Goal: Task Accomplishment & Management: Use online tool/utility

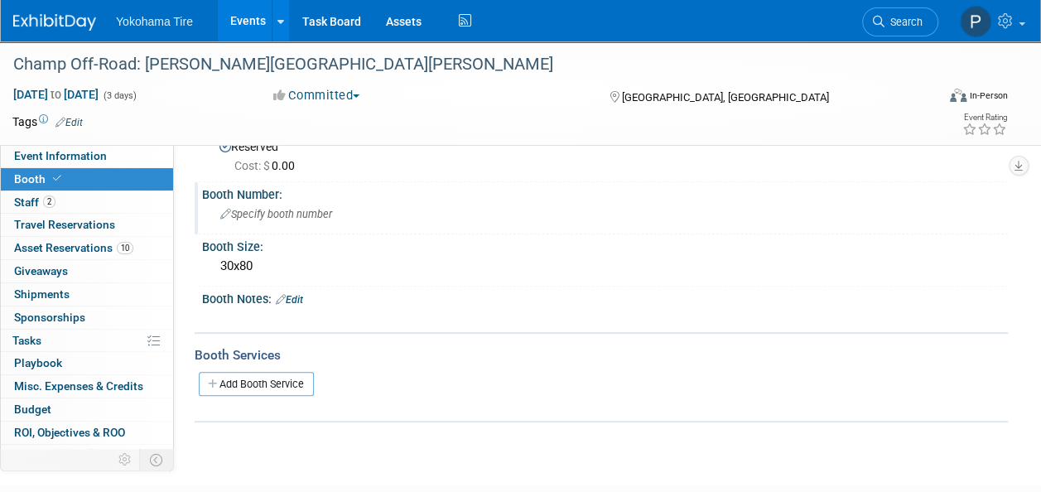
scroll to position [252, 0]
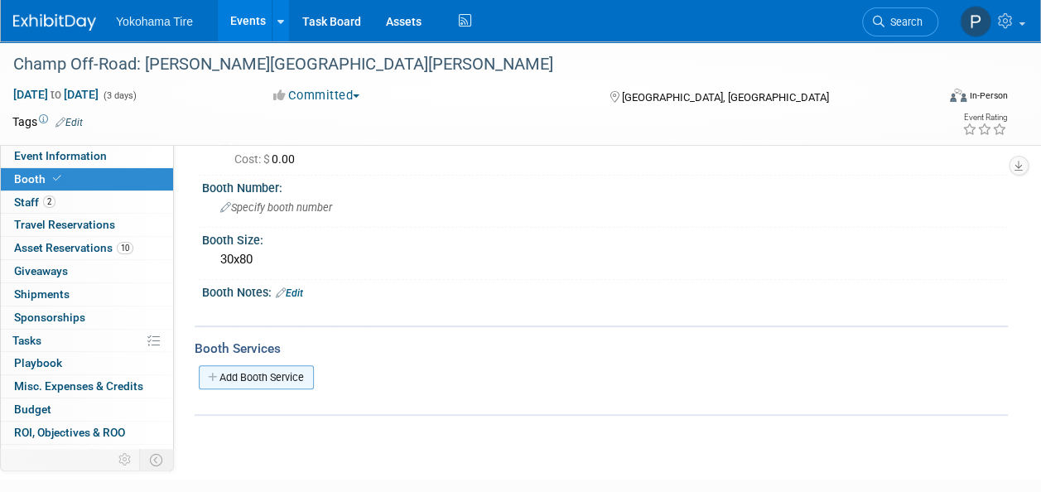
click at [283, 366] on link "Add Booth Service" at bounding box center [256, 377] width 115 height 24
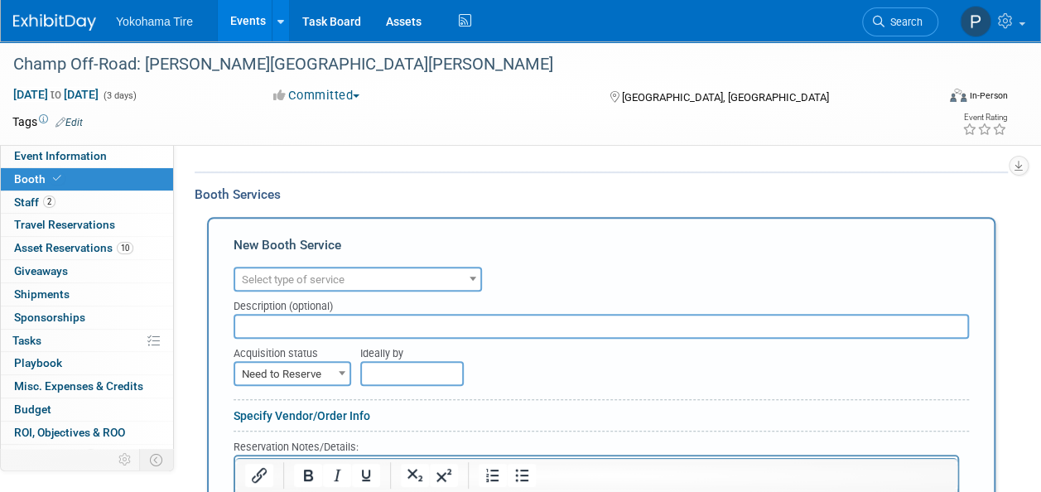
scroll to position [407, 0]
click at [298, 283] on span "Select type of service" at bounding box center [357, 278] width 245 height 23
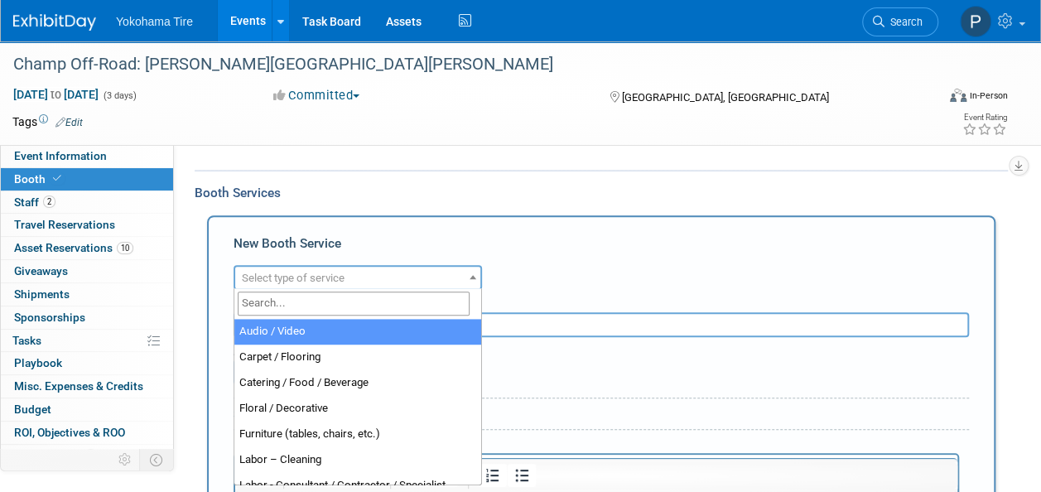
click at [316, 298] on input "search" at bounding box center [354, 303] width 232 height 24
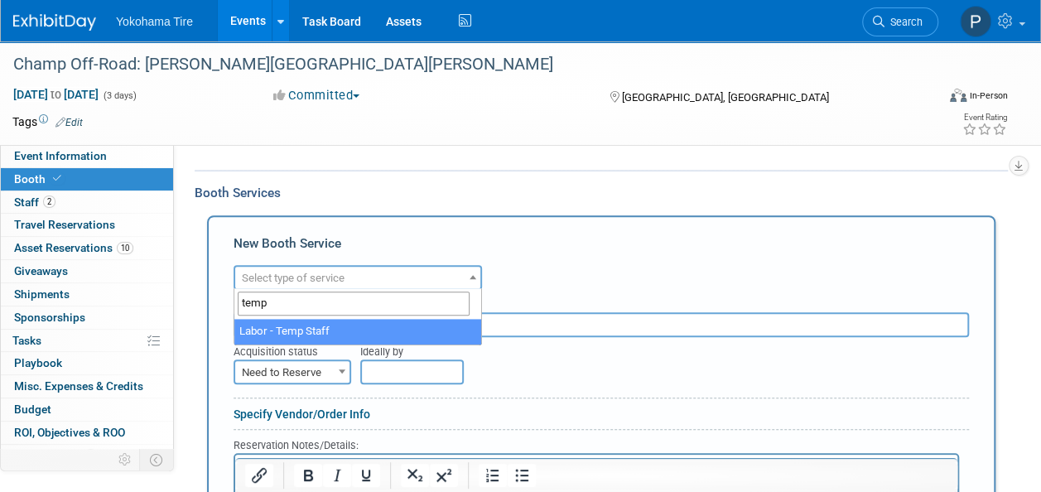
type input "temp"
select select "21"
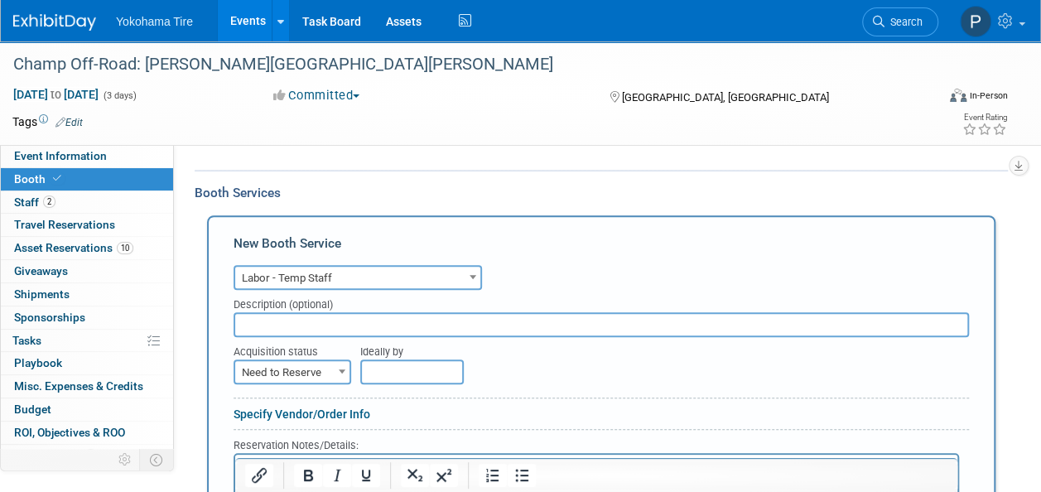
click at [331, 376] on span "Need to Reserve" at bounding box center [292, 372] width 114 height 23
select select "2"
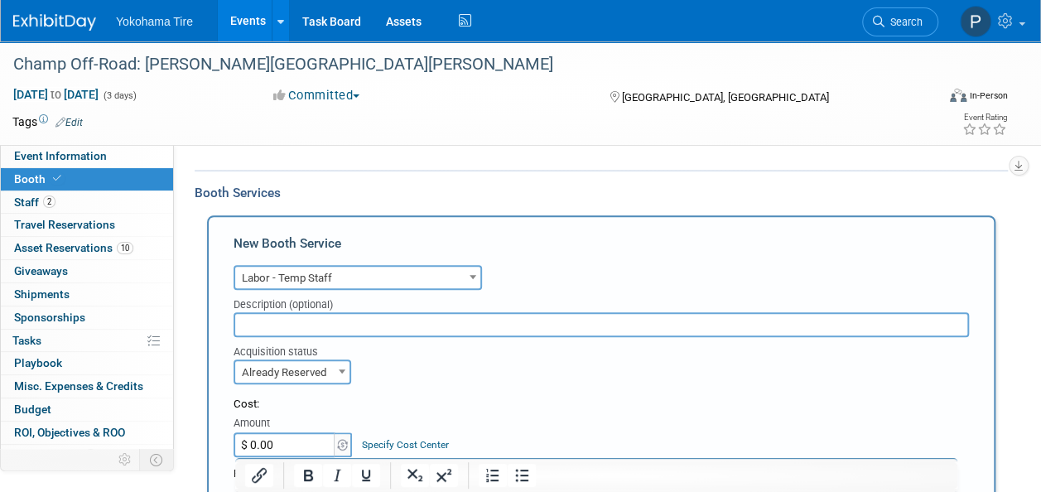
click at [323, 441] on input "$ 0.00" at bounding box center [286, 444] width 104 height 25
type input "$ 2,236.00"
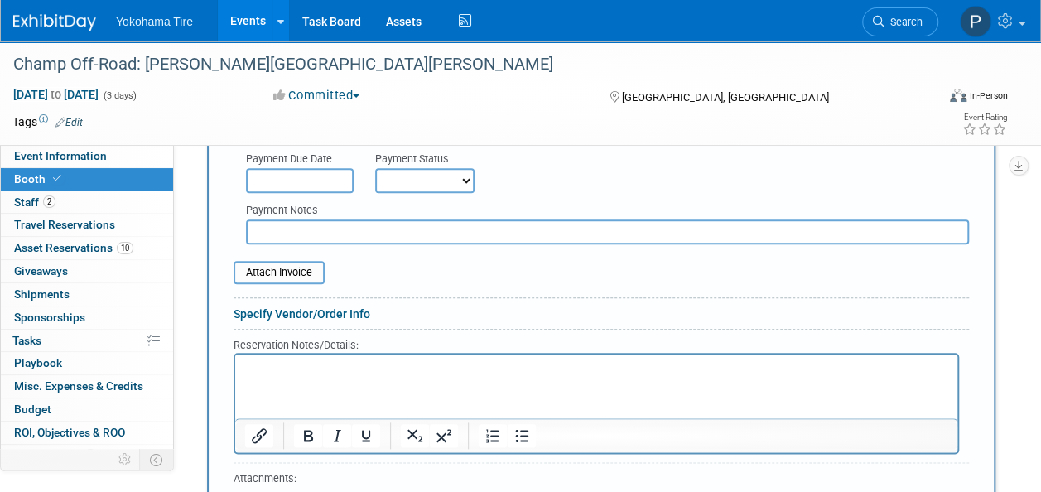
click at [406, 353] on div at bounding box center [596, 403] width 725 height 101
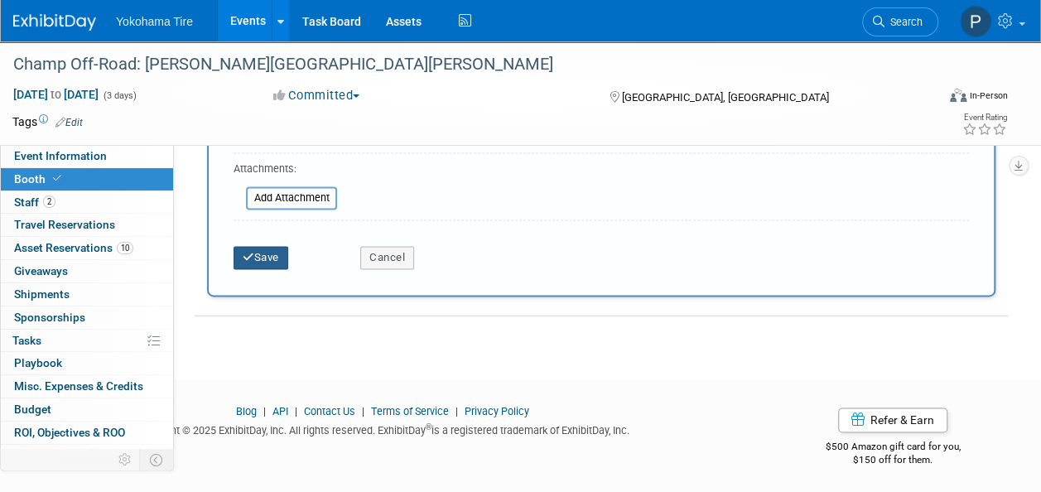
click at [280, 262] on button "Save" at bounding box center [261, 257] width 55 height 23
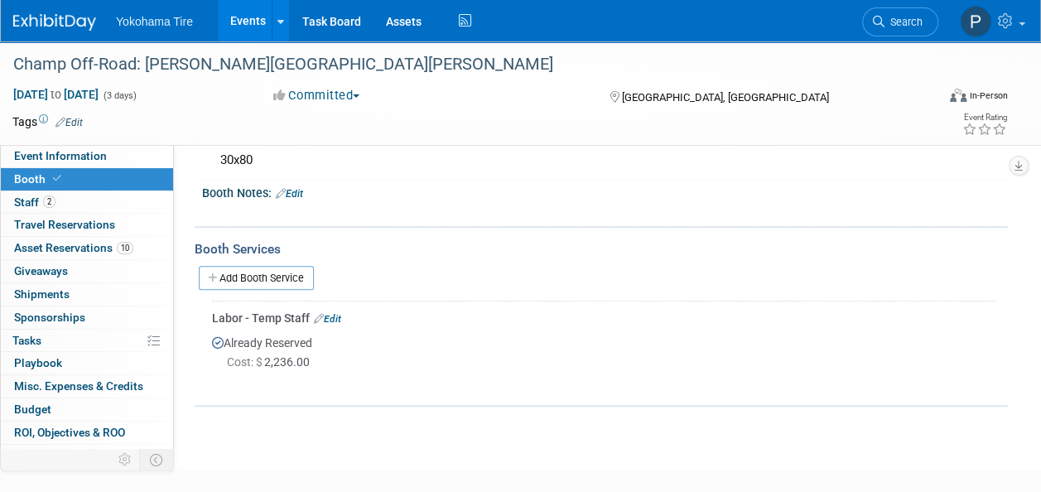
scroll to position [351, 0]
